Goal: Task Accomplishment & Management: Use online tool/utility

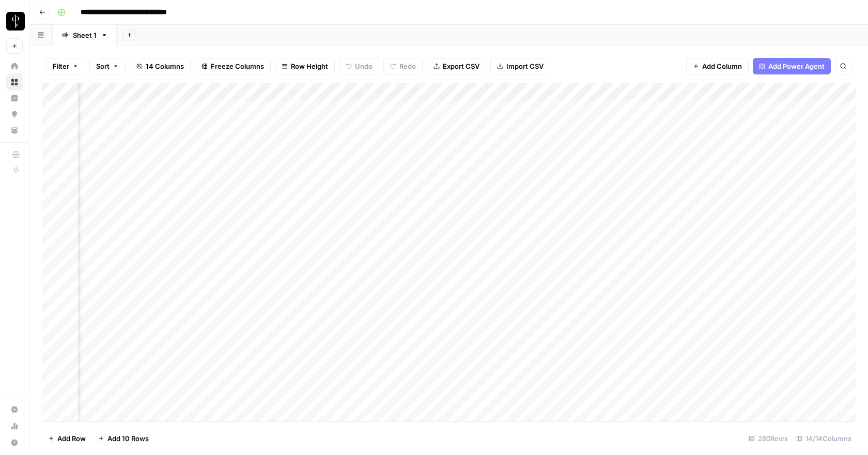
scroll to position [0, 715]
click at [490, 143] on div "Add Column" at bounding box center [449, 252] width 814 height 338
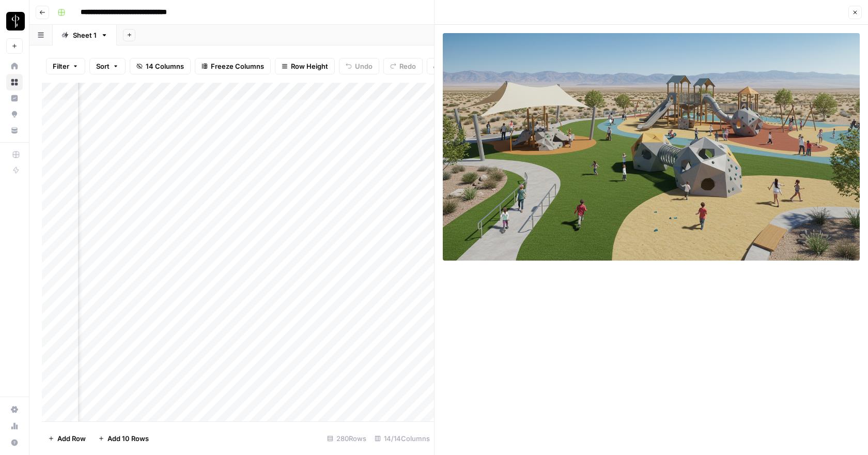
click at [856, 11] on icon "button" at bounding box center [855, 13] width 4 height 4
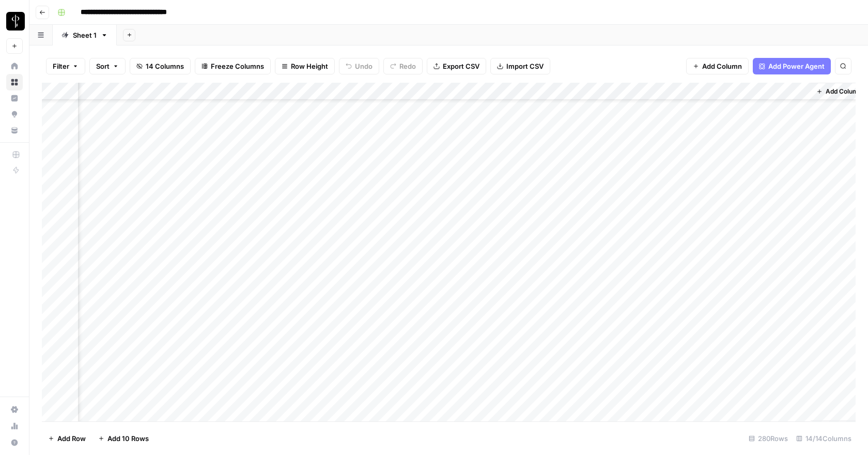
scroll to position [57, 703]
click at [502, 260] on div "Add Column" at bounding box center [449, 252] width 814 height 338
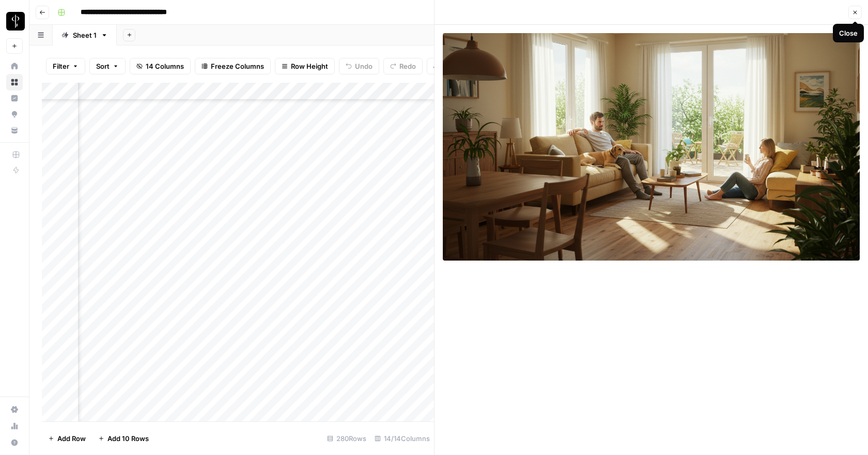
click at [855, 15] on icon "button" at bounding box center [855, 12] width 6 height 6
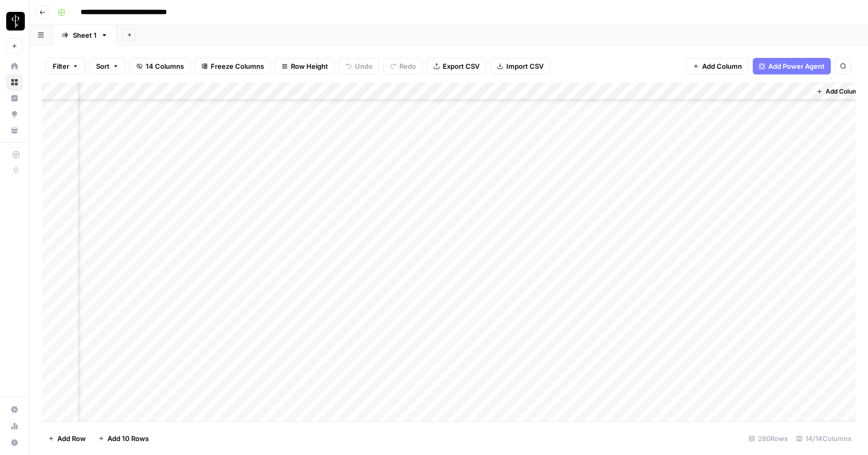
scroll to position [126, 703]
click at [503, 210] on div "Add Column" at bounding box center [449, 252] width 814 height 338
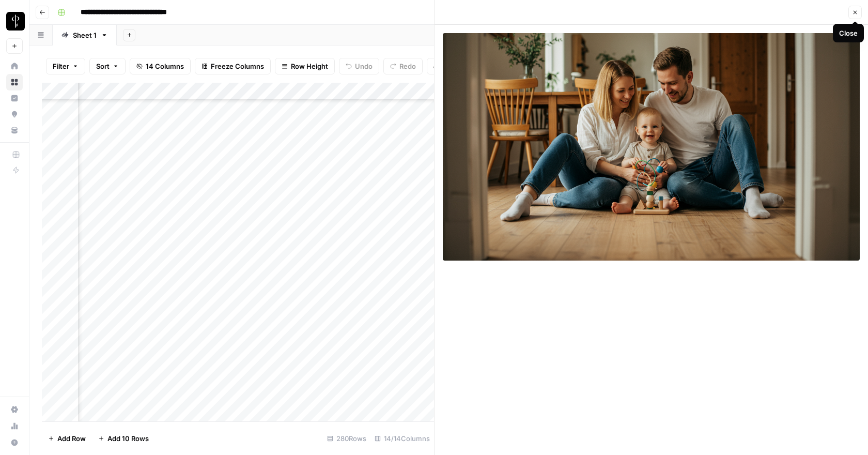
click at [852, 12] on icon "button" at bounding box center [855, 12] width 6 height 6
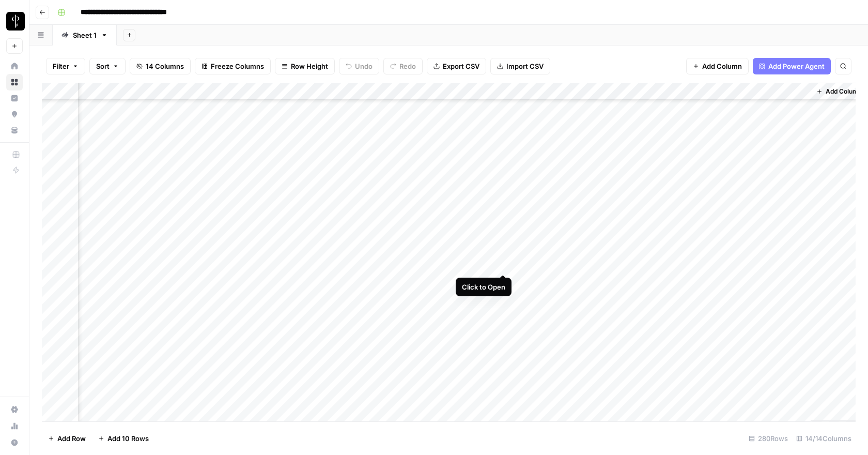
click at [504, 263] on div "Add Column" at bounding box center [449, 252] width 814 height 338
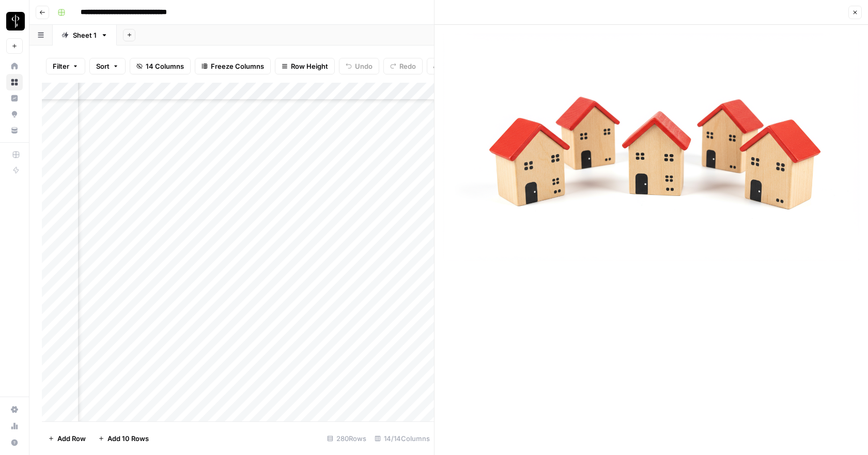
click at [859, 14] on button "Close" at bounding box center [854, 12] width 13 height 13
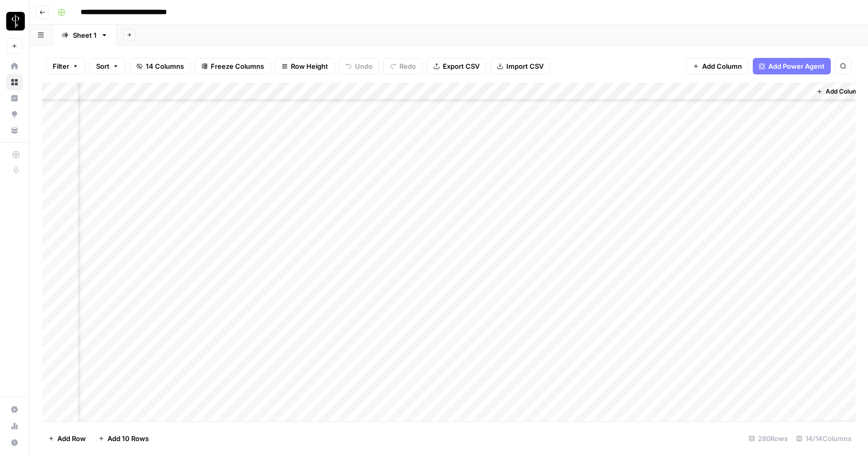
scroll to position [620, 703]
click at [601, 262] on div "Add Column" at bounding box center [449, 252] width 814 height 338
click at [704, 230] on div "Add Column" at bounding box center [449, 252] width 814 height 338
click at [474, 126] on div "Add Column" at bounding box center [449, 252] width 814 height 338
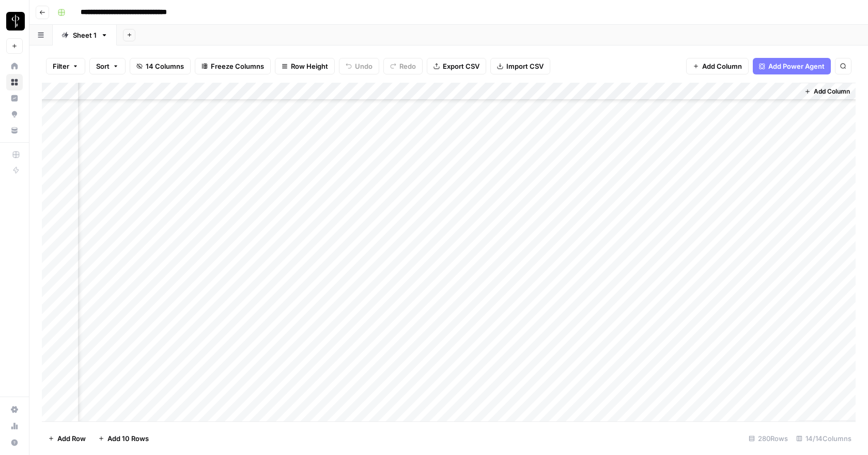
click at [494, 126] on div "Add Column" at bounding box center [449, 252] width 814 height 338
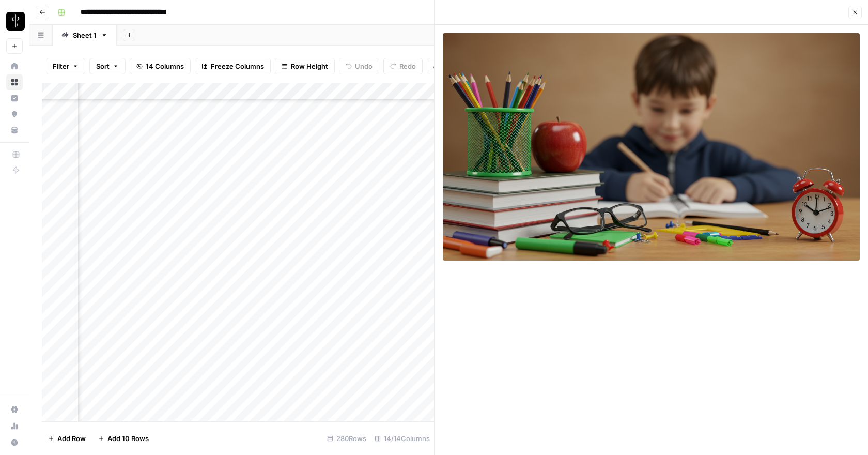
click at [440, 158] on div at bounding box center [650, 147] width 433 height 244
click at [429, 152] on div at bounding box center [434, 227] width 10 height 455
click at [860, 11] on button "Close" at bounding box center [854, 12] width 13 height 13
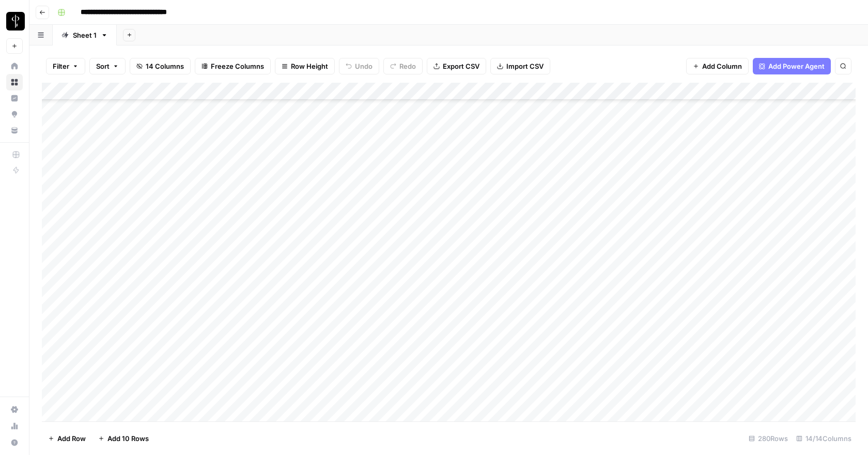
scroll to position [3505, 0]
